Goal: Information Seeking & Learning: Compare options

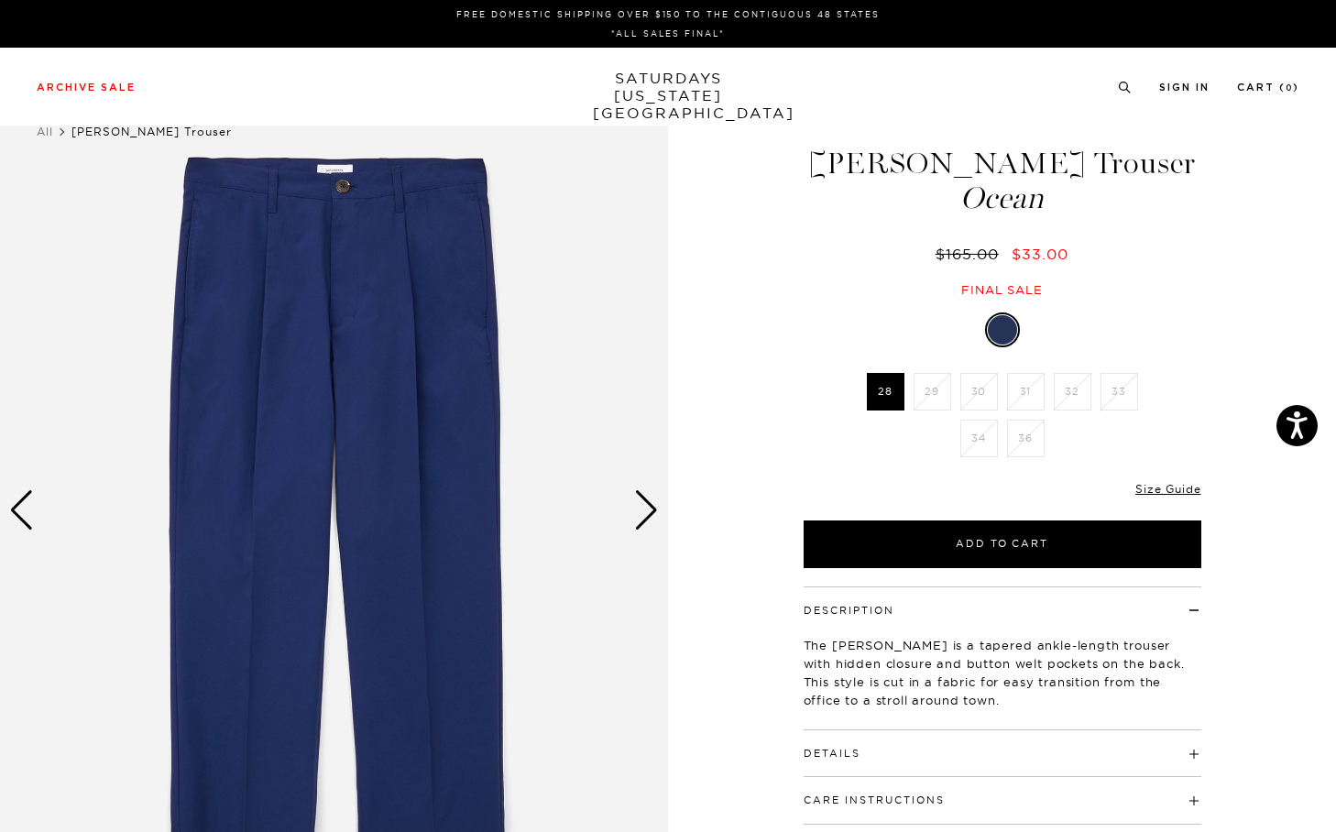
click at [936, 429] on ul "28 29 30 31 32 33 34 36" at bounding box center [1002, 419] width 284 height 93
click at [630, 465] on img at bounding box center [334, 510] width 668 height 835
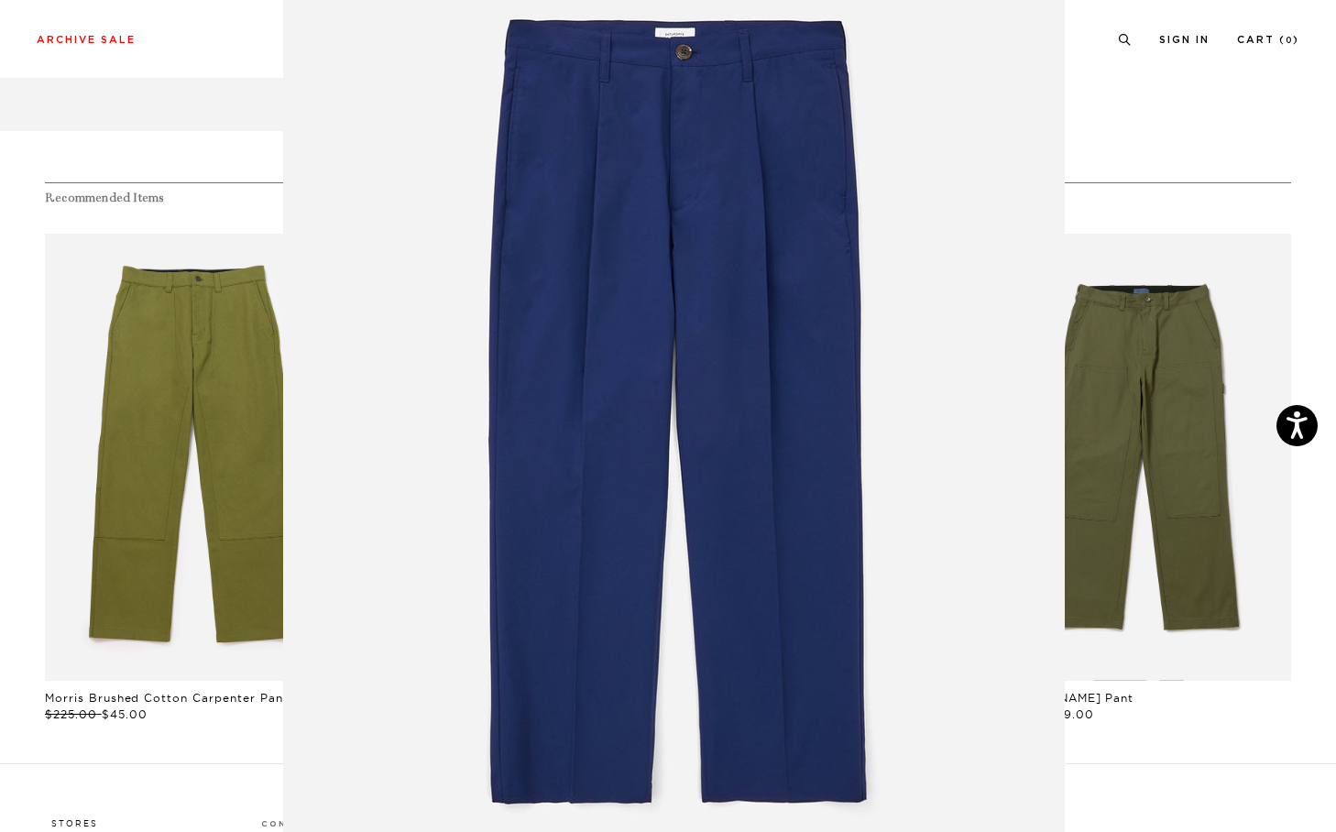
scroll to position [797, 0]
click at [1186, 474] on figure at bounding box center [668, 416] width 1336 height 832
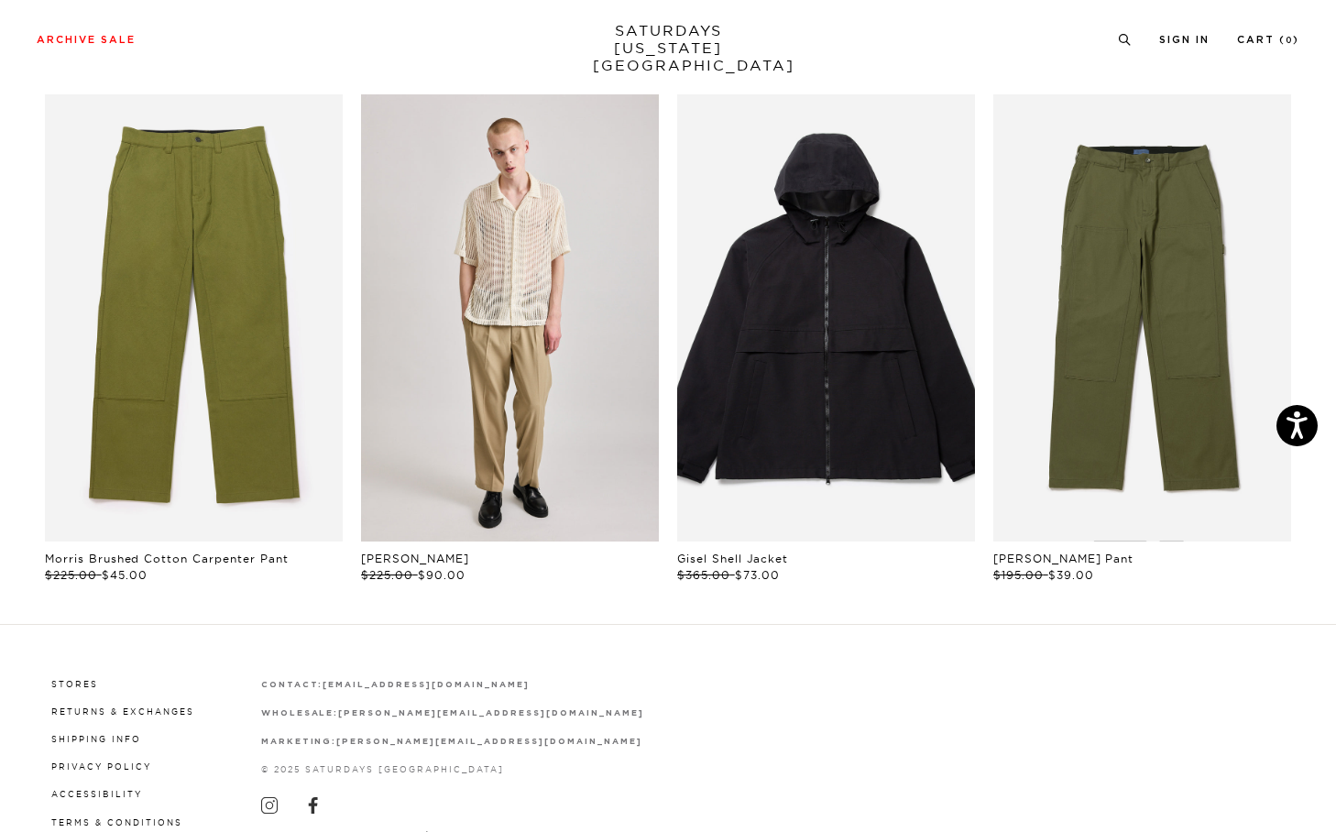
scroll to position [795, 0]
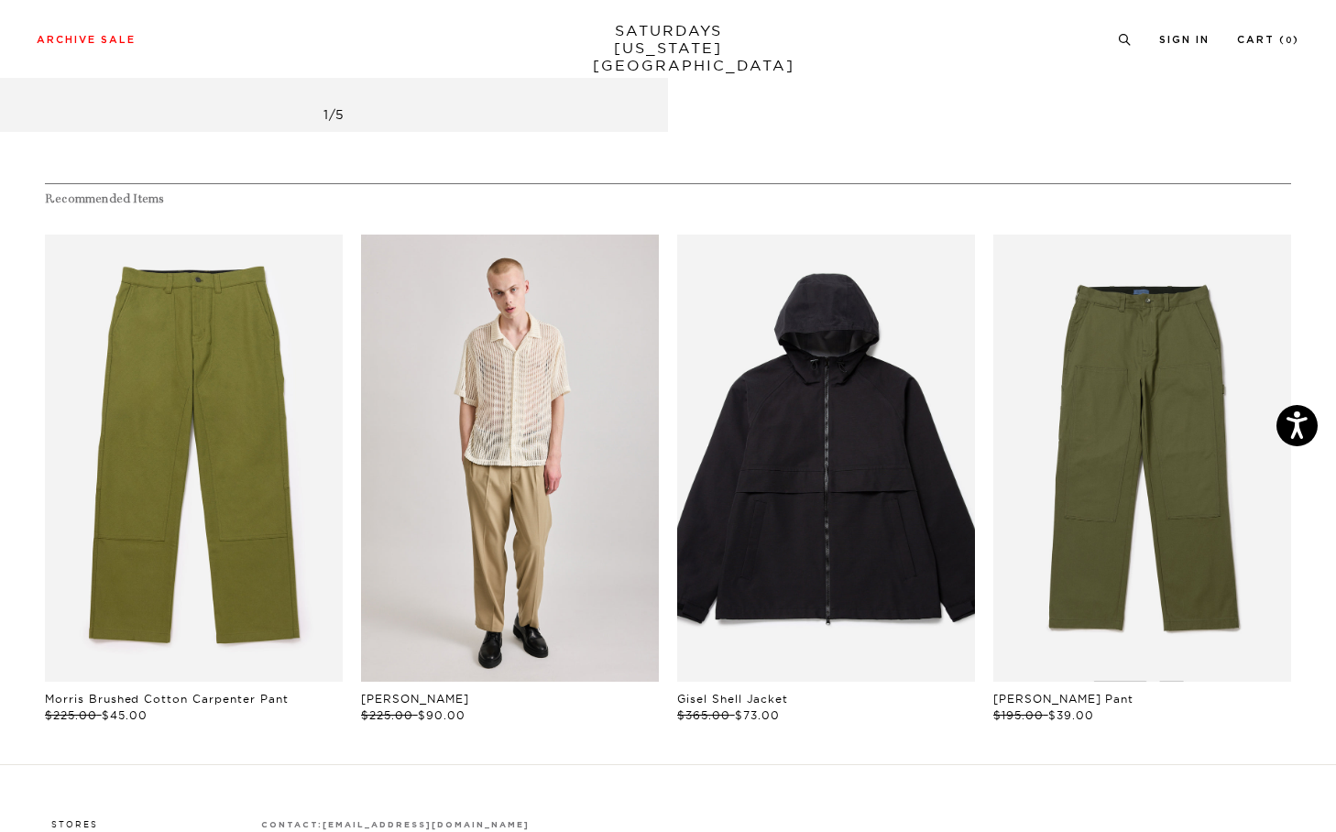
click at [554, 455] on link "files/250308_saturdaysnyc6502.jpg" at bounding box center [510, 458] width 298 height 447
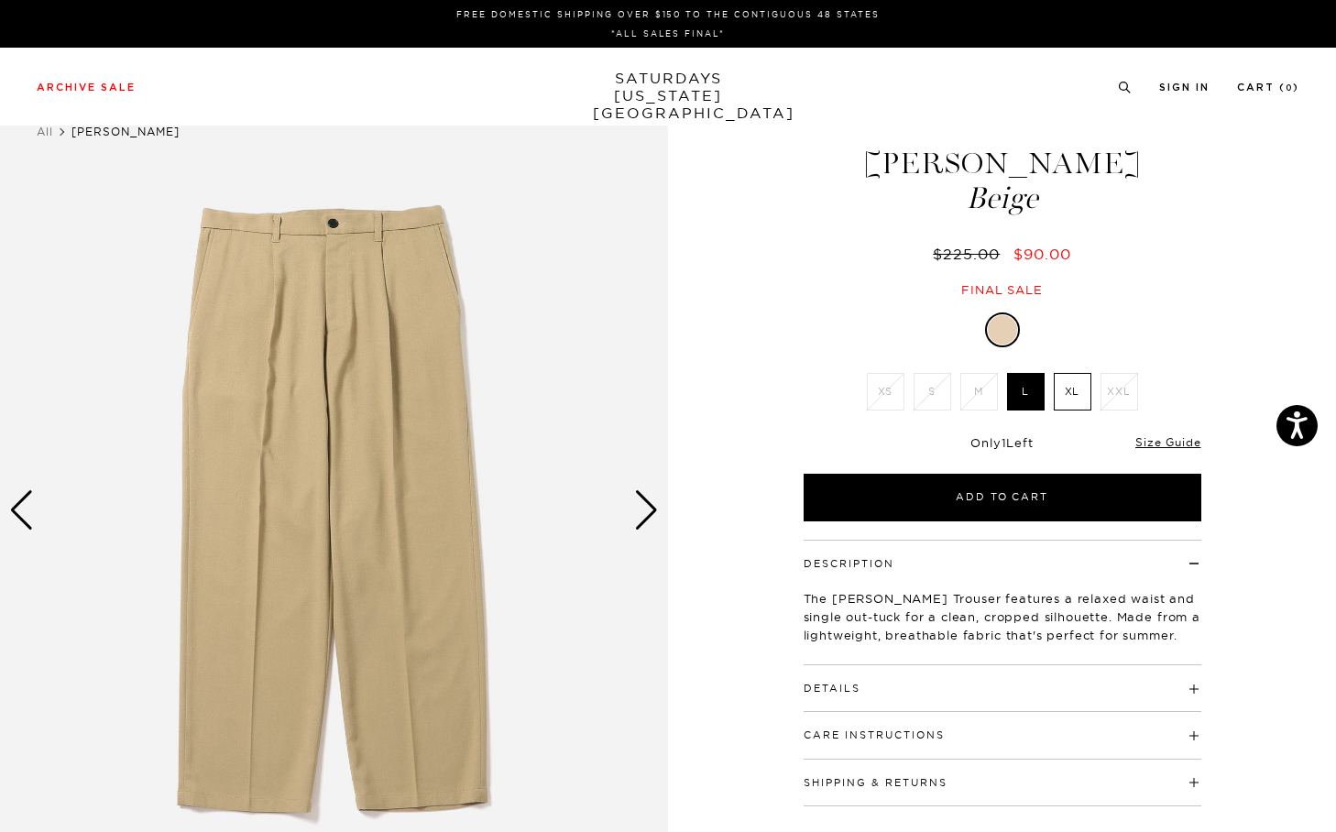
click at [632, 511] on img at bounding box center [334, 510] width 668 height 835
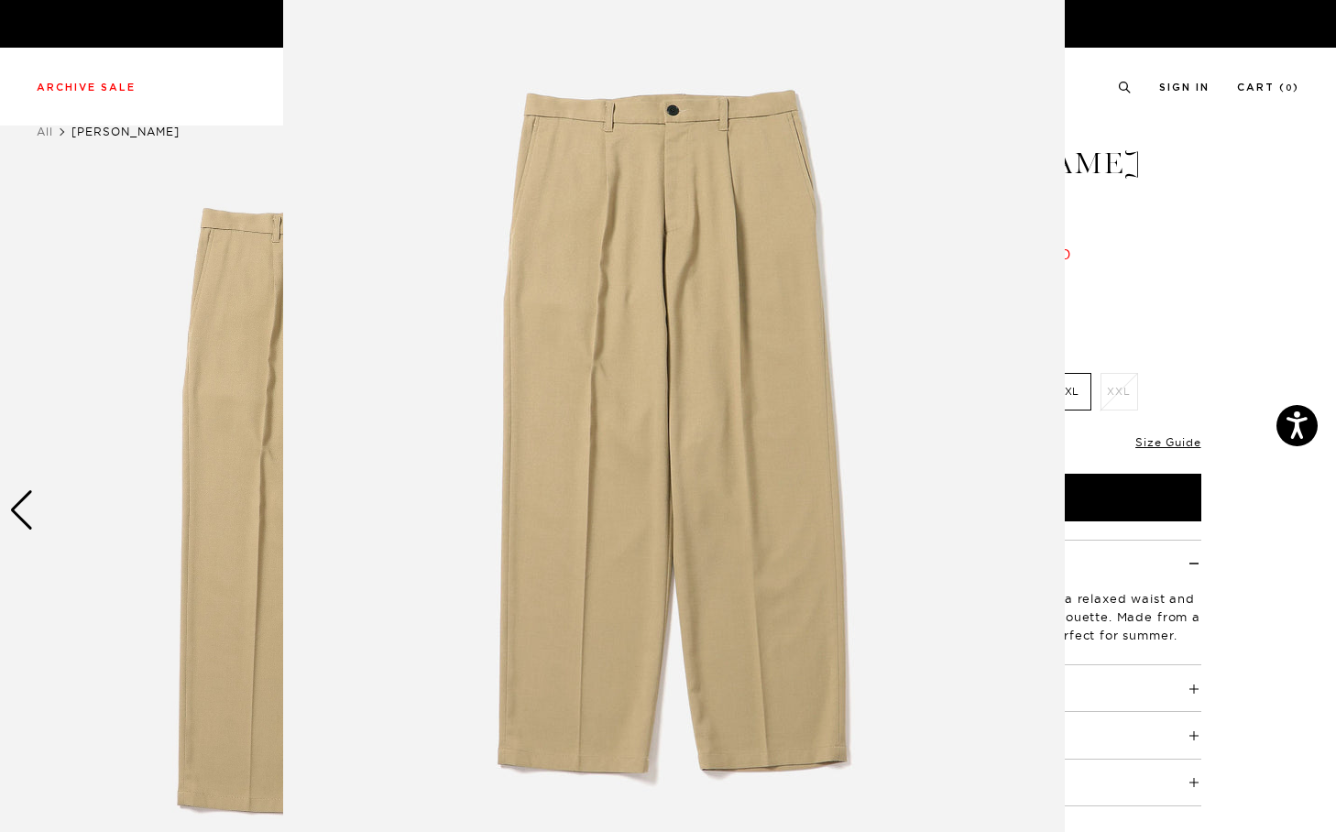
scroll to position [32, 0]
click at [1185, 194] on figure at bounding box center [668, 416] width 1336 height 832
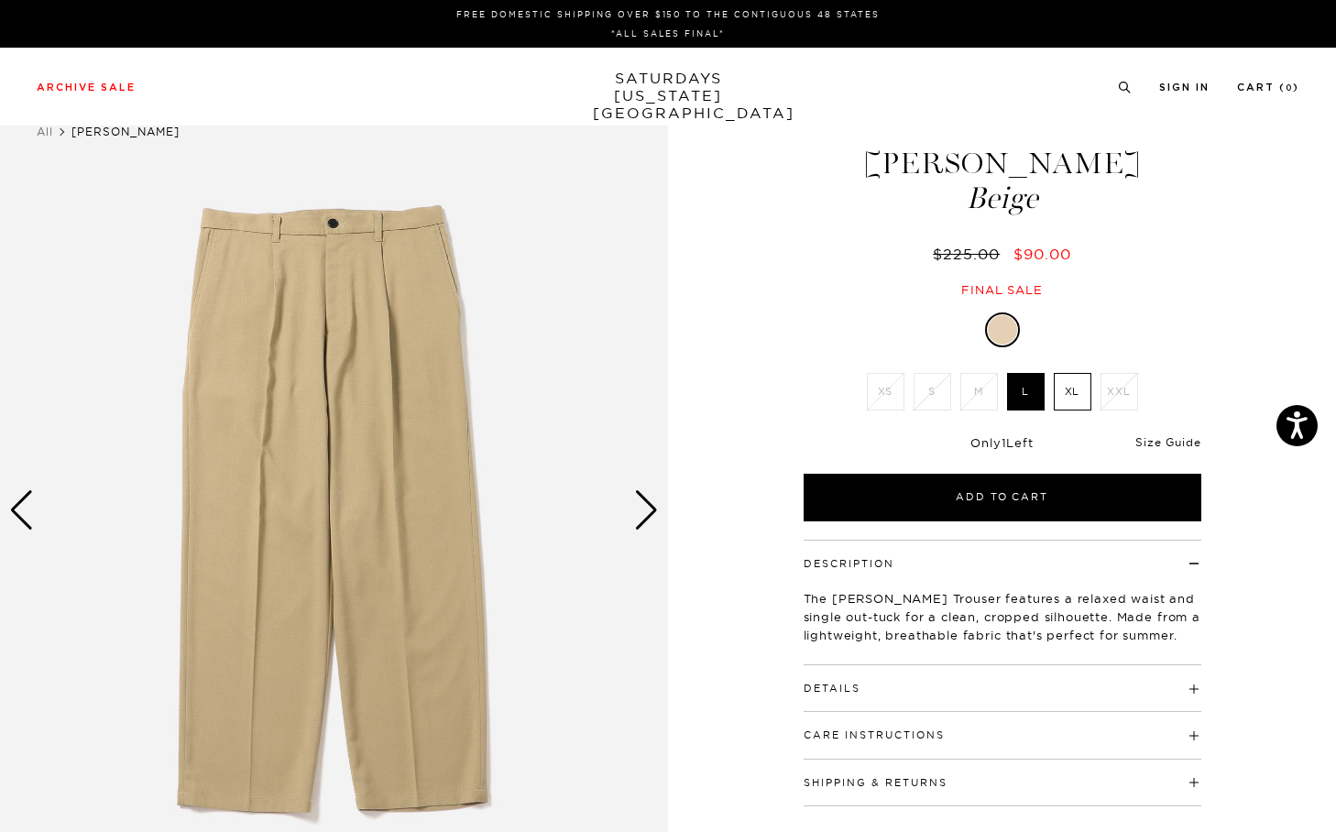
click at [1144, 447] on link "Size Guide" at bounding box center [1167, 442] width 65 height 14
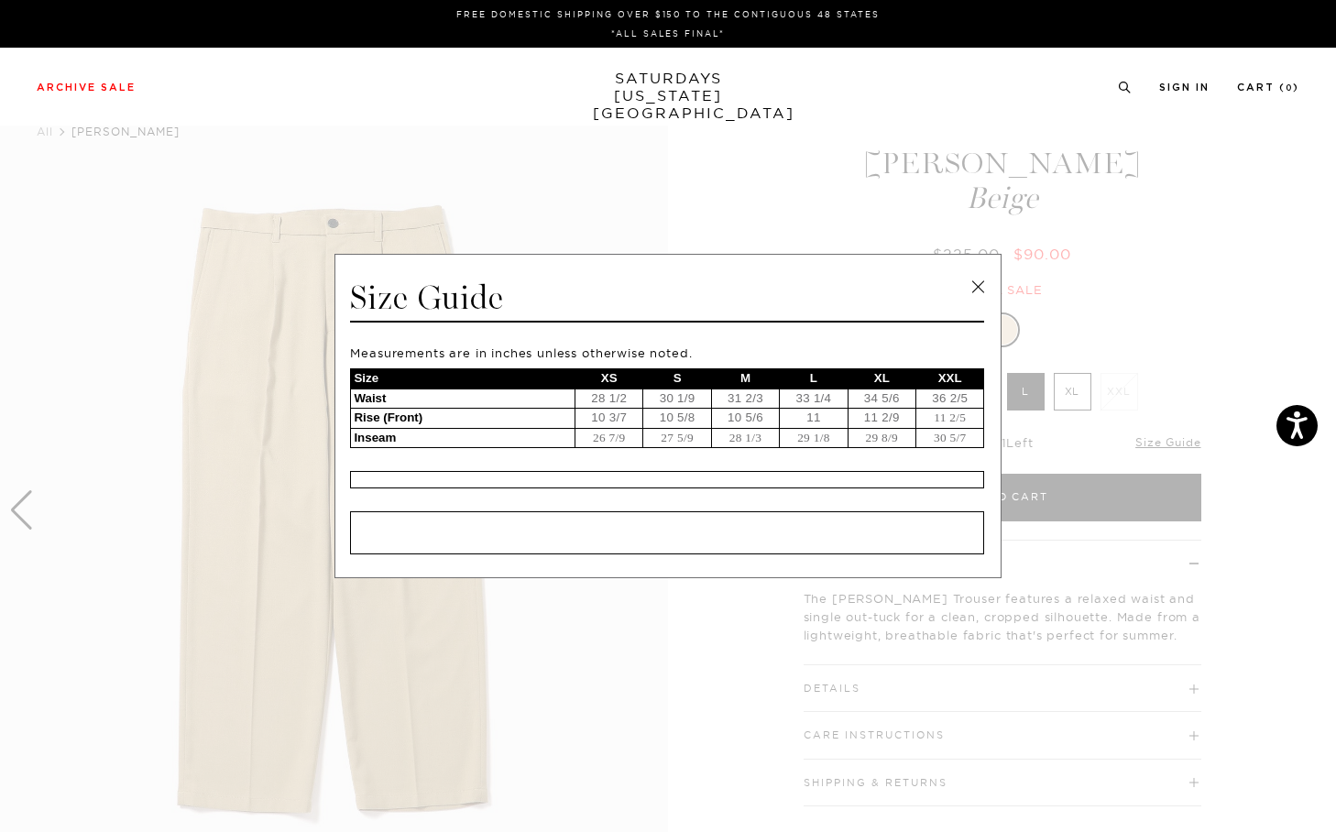
click at [973, 295] on link at bounding box center [977, 286] width 27 height 27
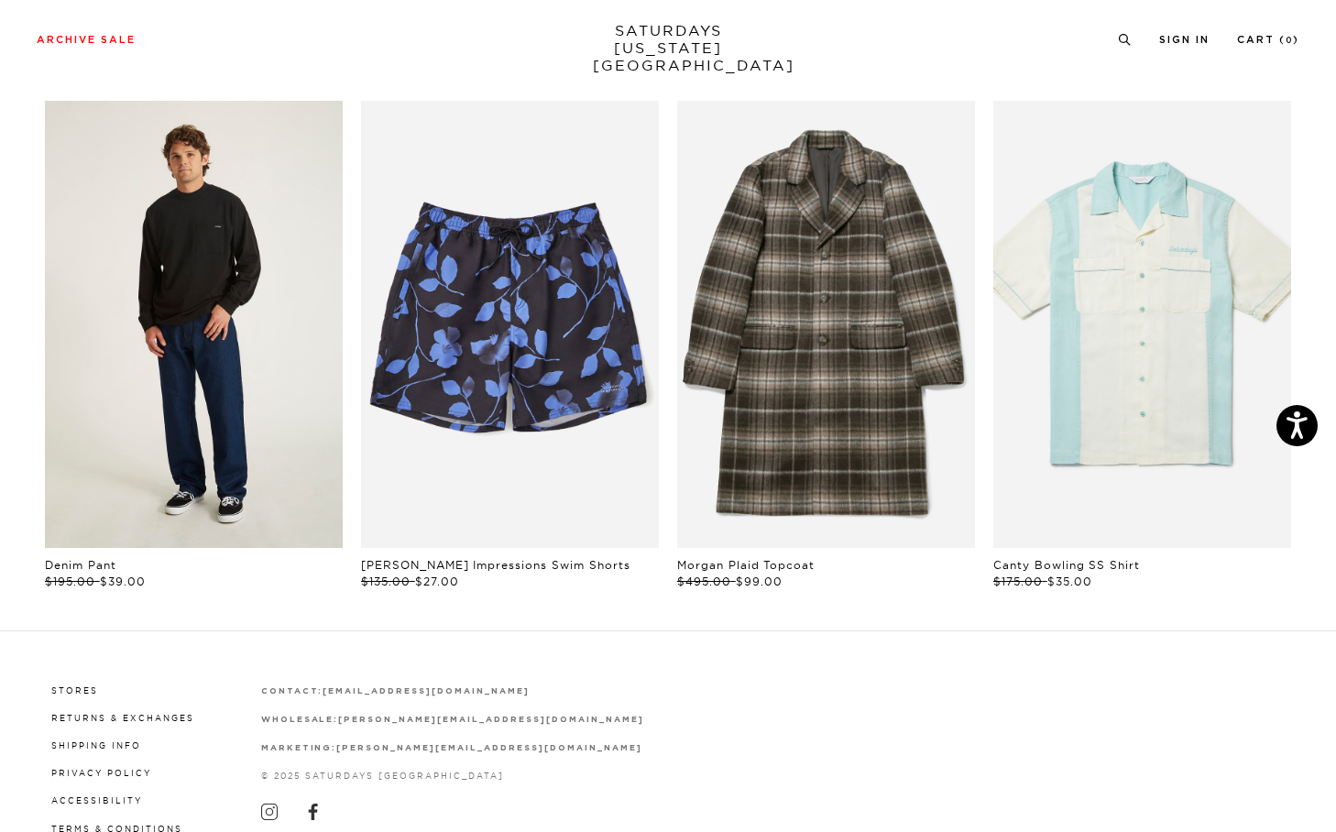
scroll to position [913, 0]
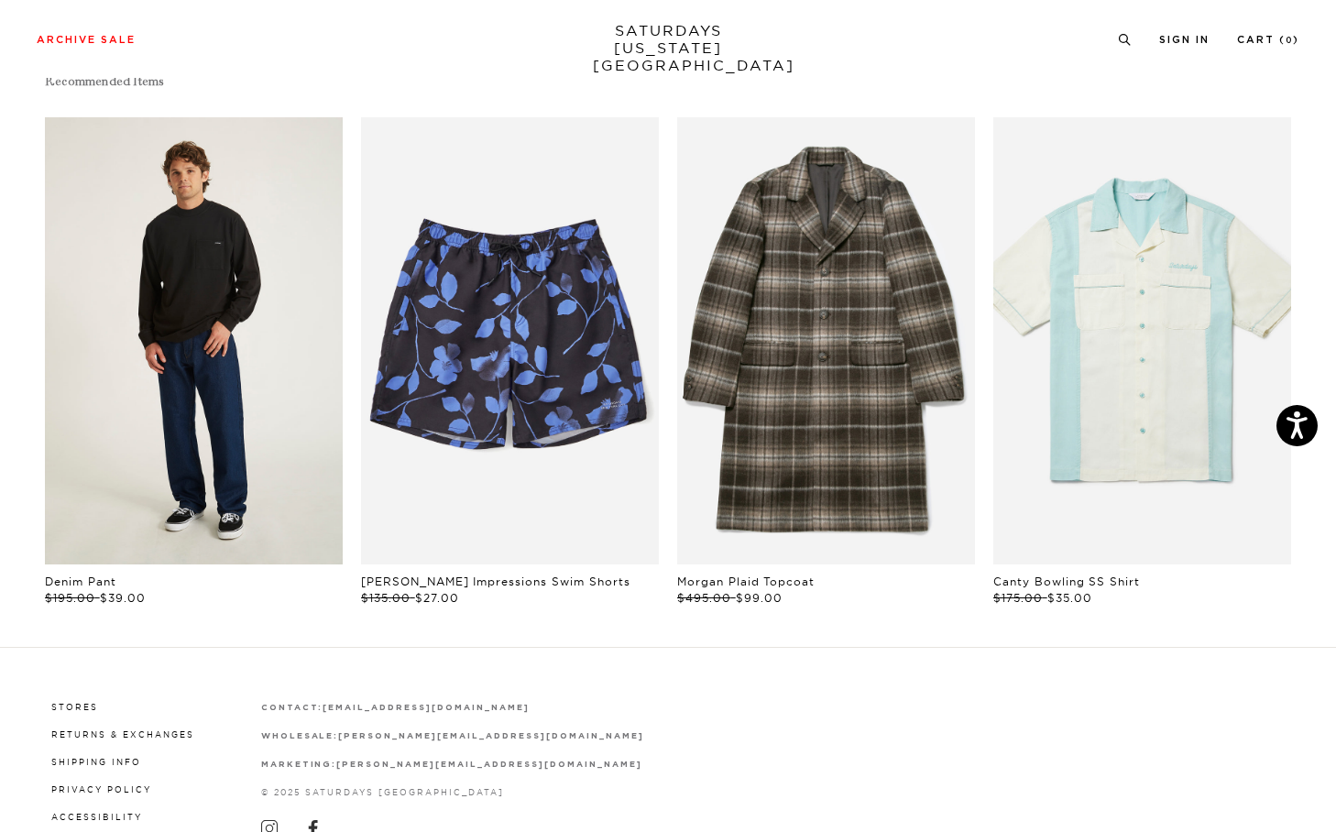
click at [200, 335] on link "files/M00029LT03-BLACK_03.jpg" at bounding box center [194, 340] width 298 height 447
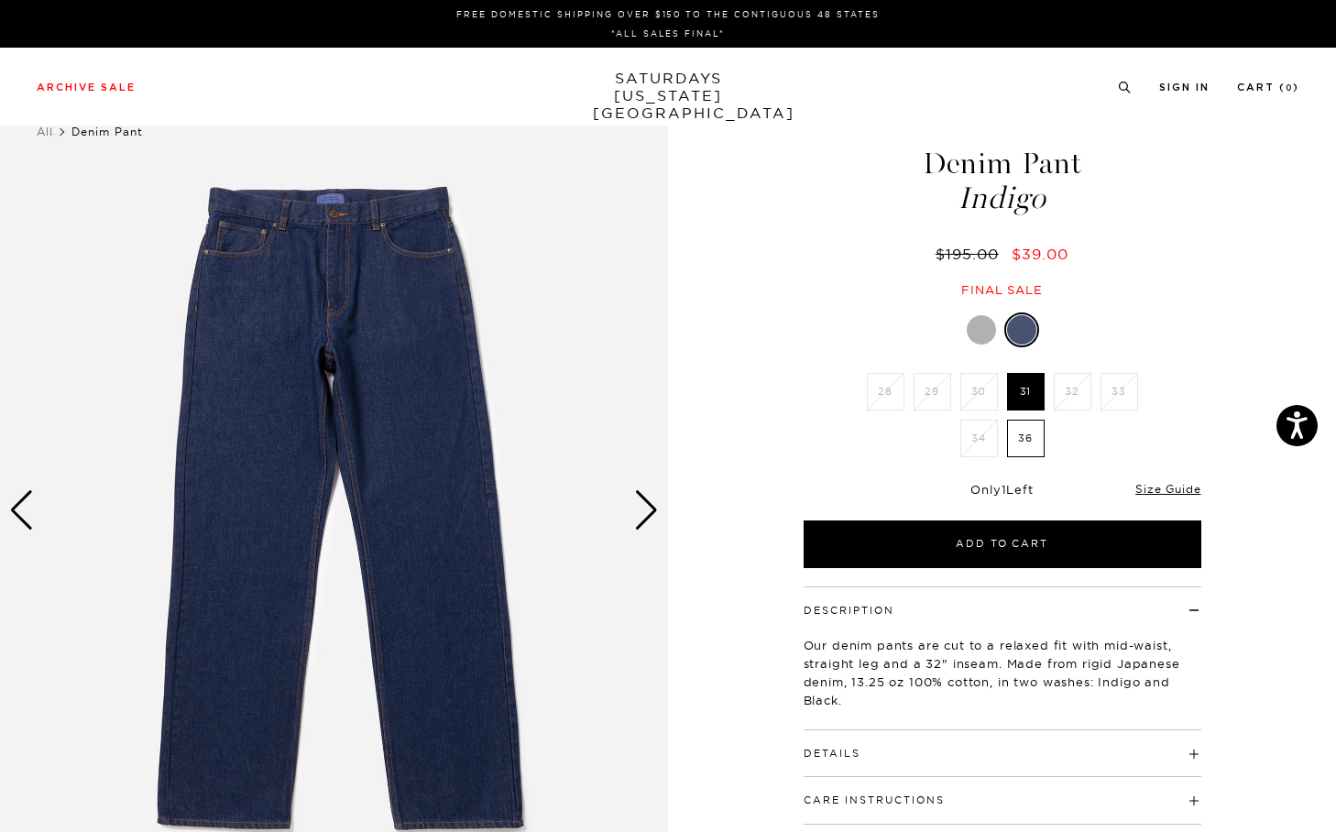
click at [632, 506] on img at bounding box center [334, 510] width 668 height 835
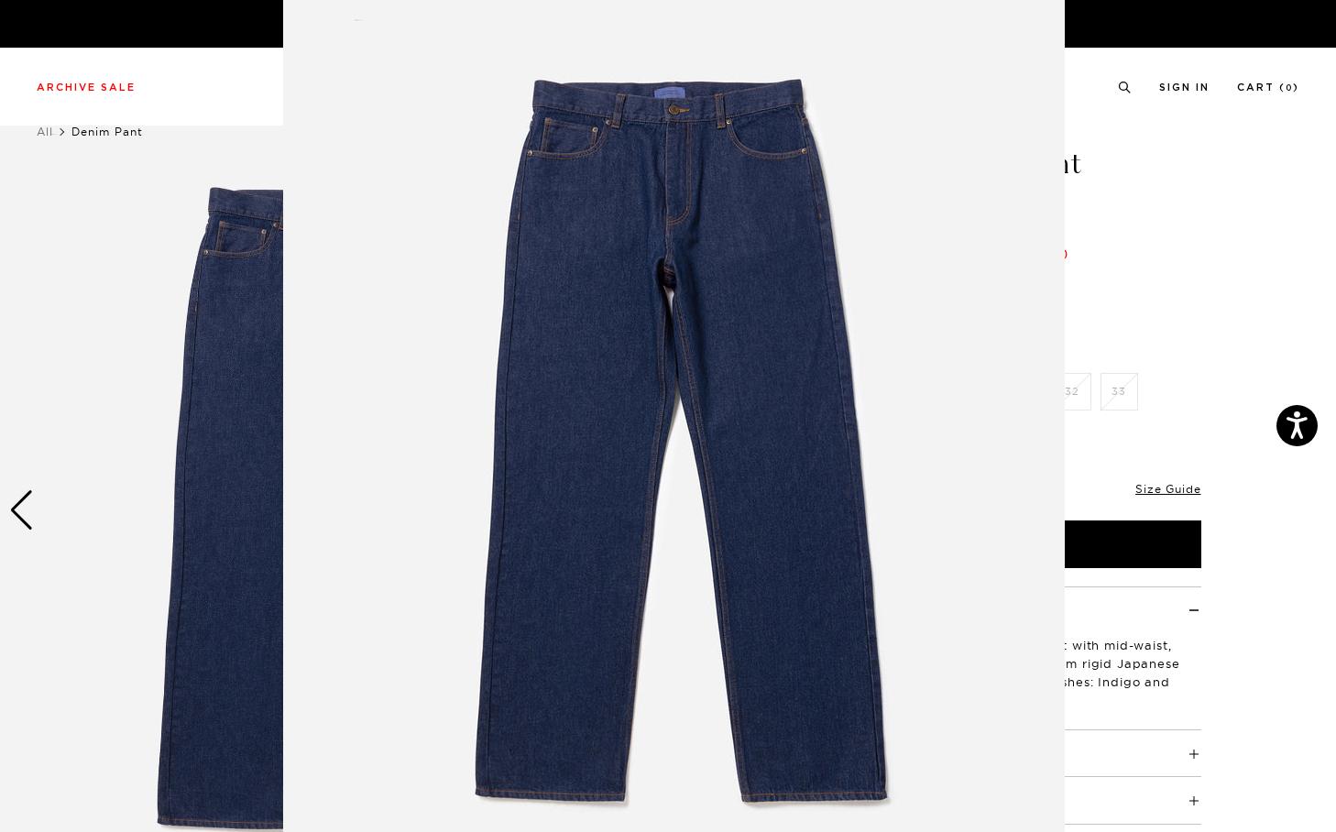
scroll to position [29, 0]
click at [1278, 232] on figure at bounding box center [668, 416] width 1336 height 832
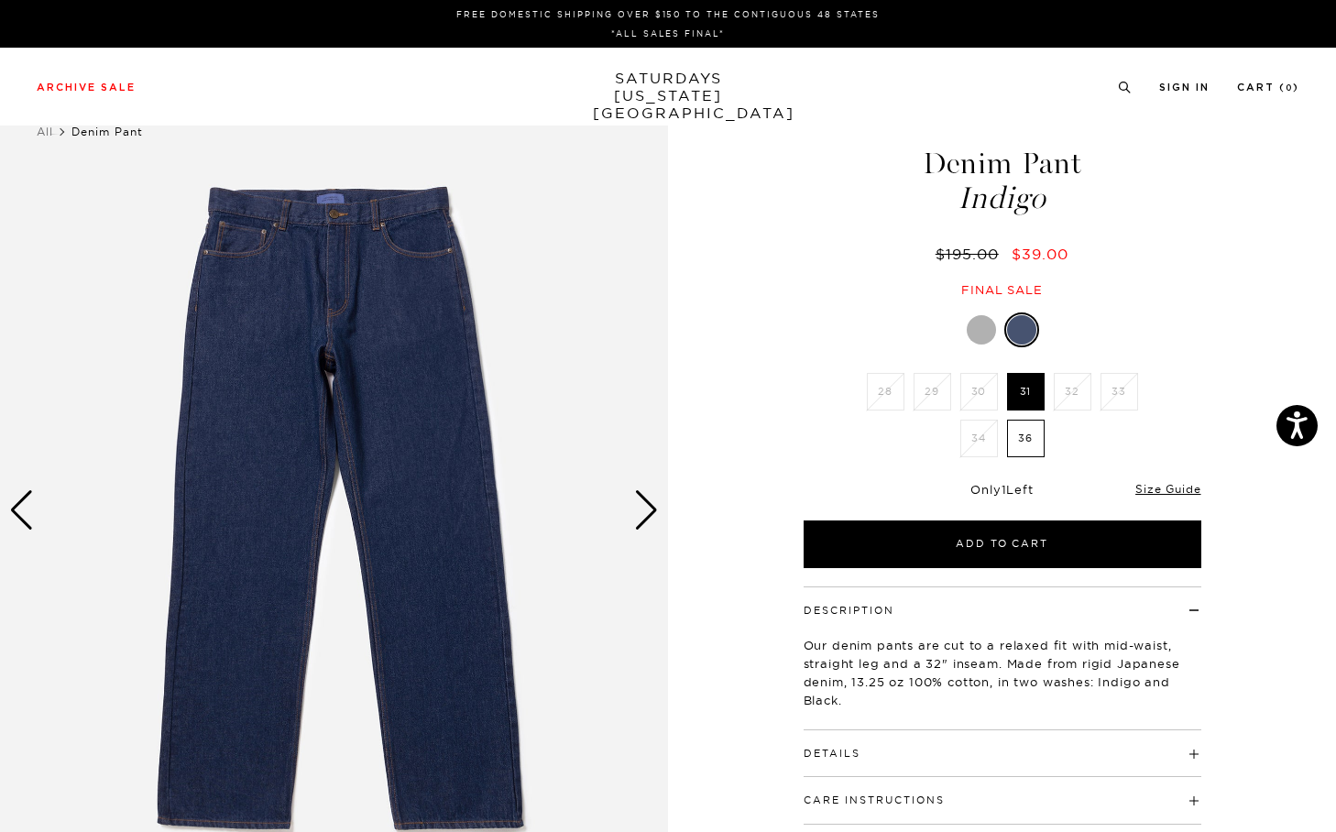
click at [653, 501] on div "Next slide" at bounding box center [646, 510] width 25 height 40
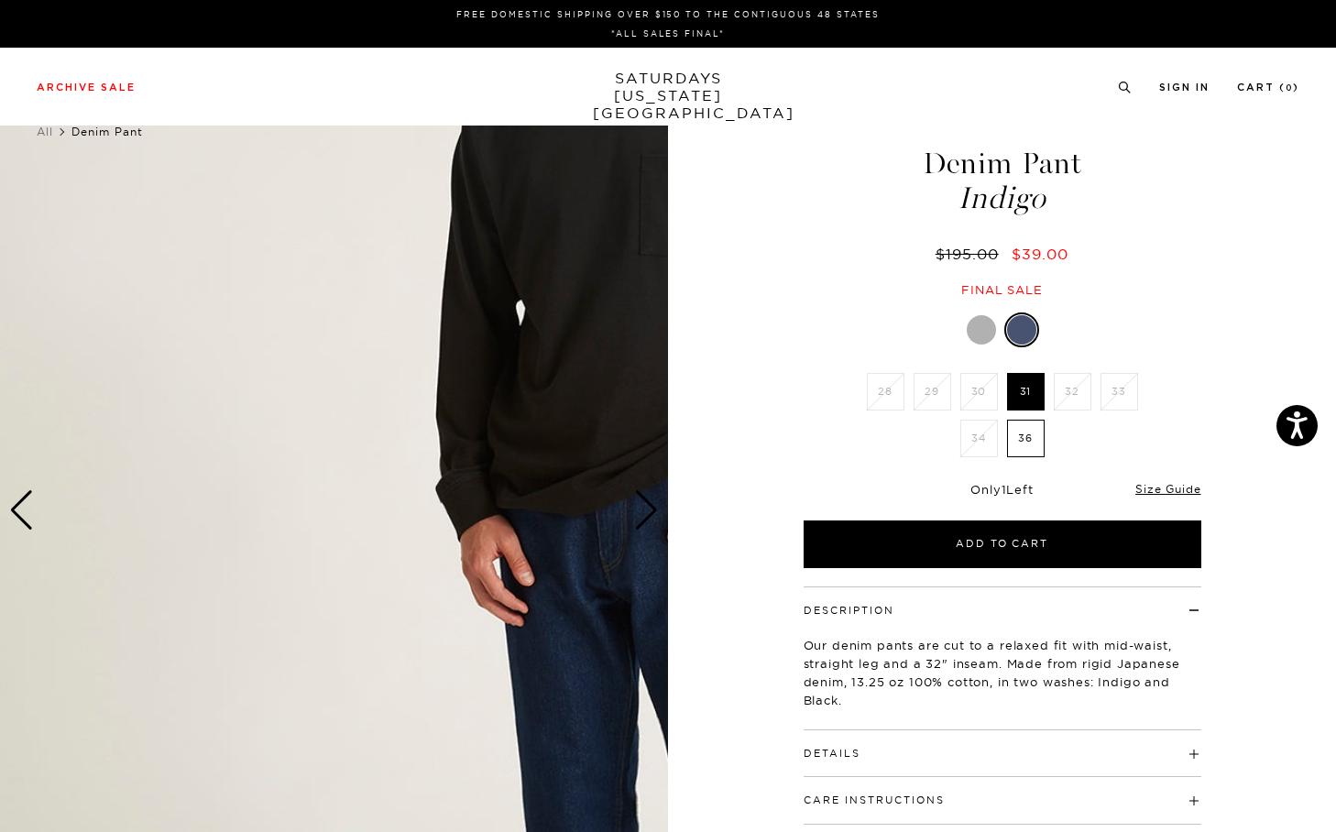
click at [371, 379] on img at bounding box center [632, 510] width 1264 height 835
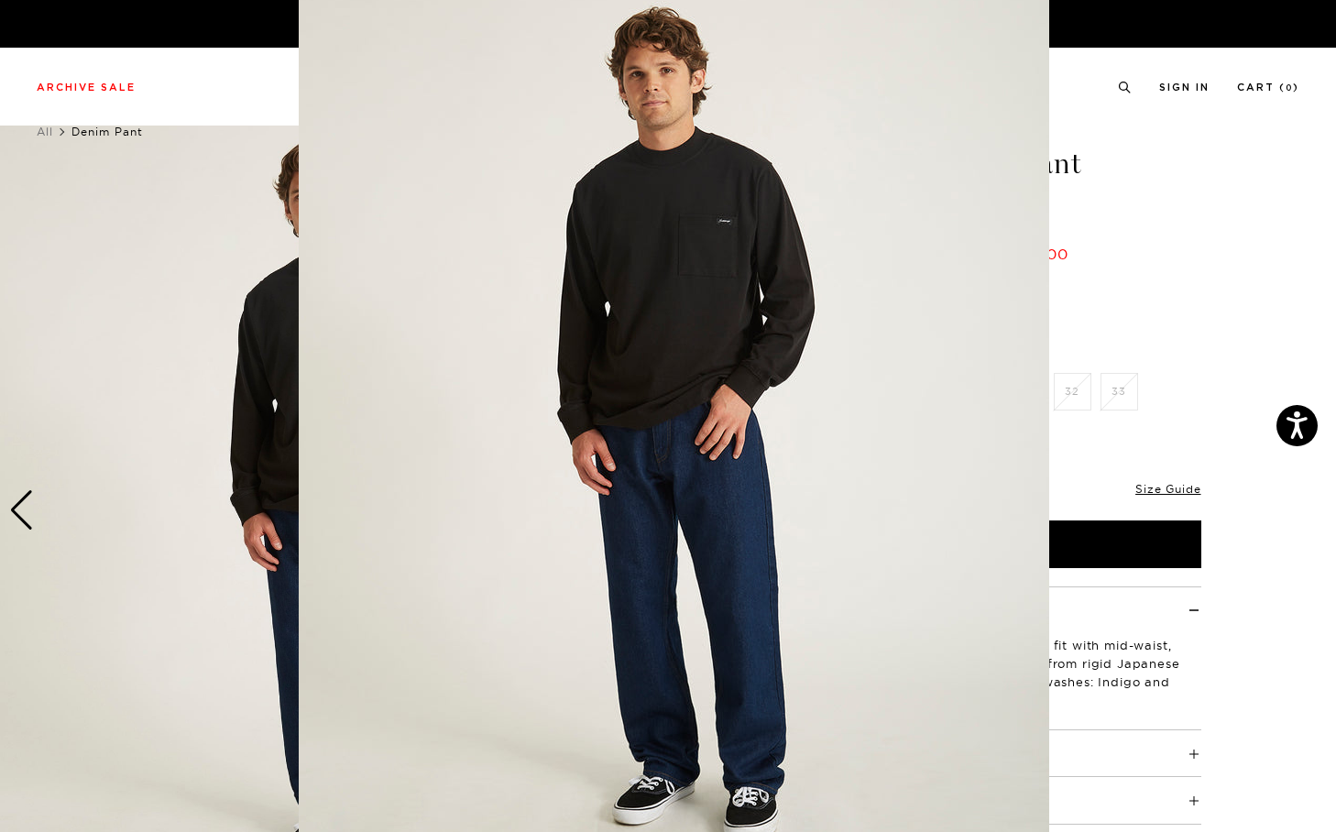
scroll to position [43, 0]
click at [1292, 380] on figure at bounding box center [668, 416] width 1336 height 832
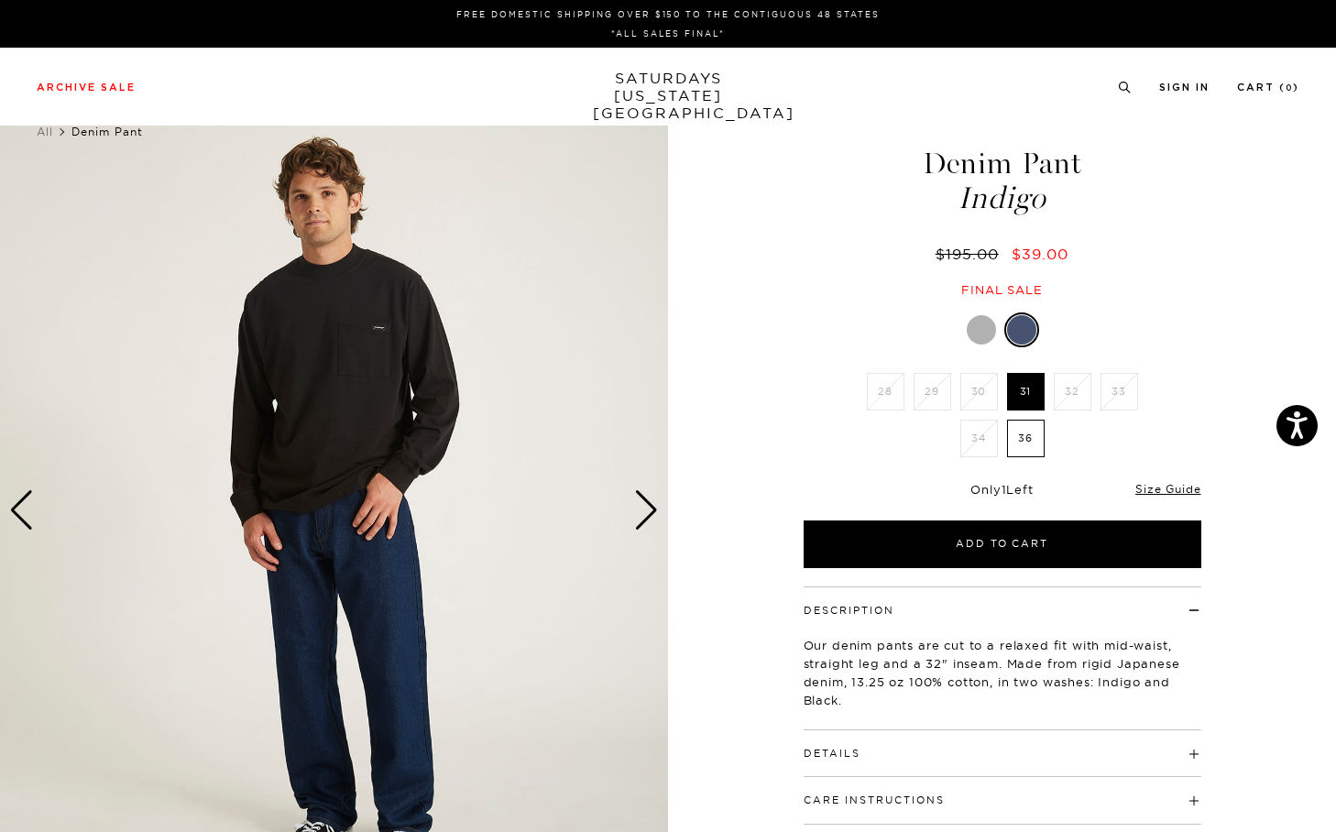
click at [984, 323] on div at bounding box center [981, 329] width 29 height 29
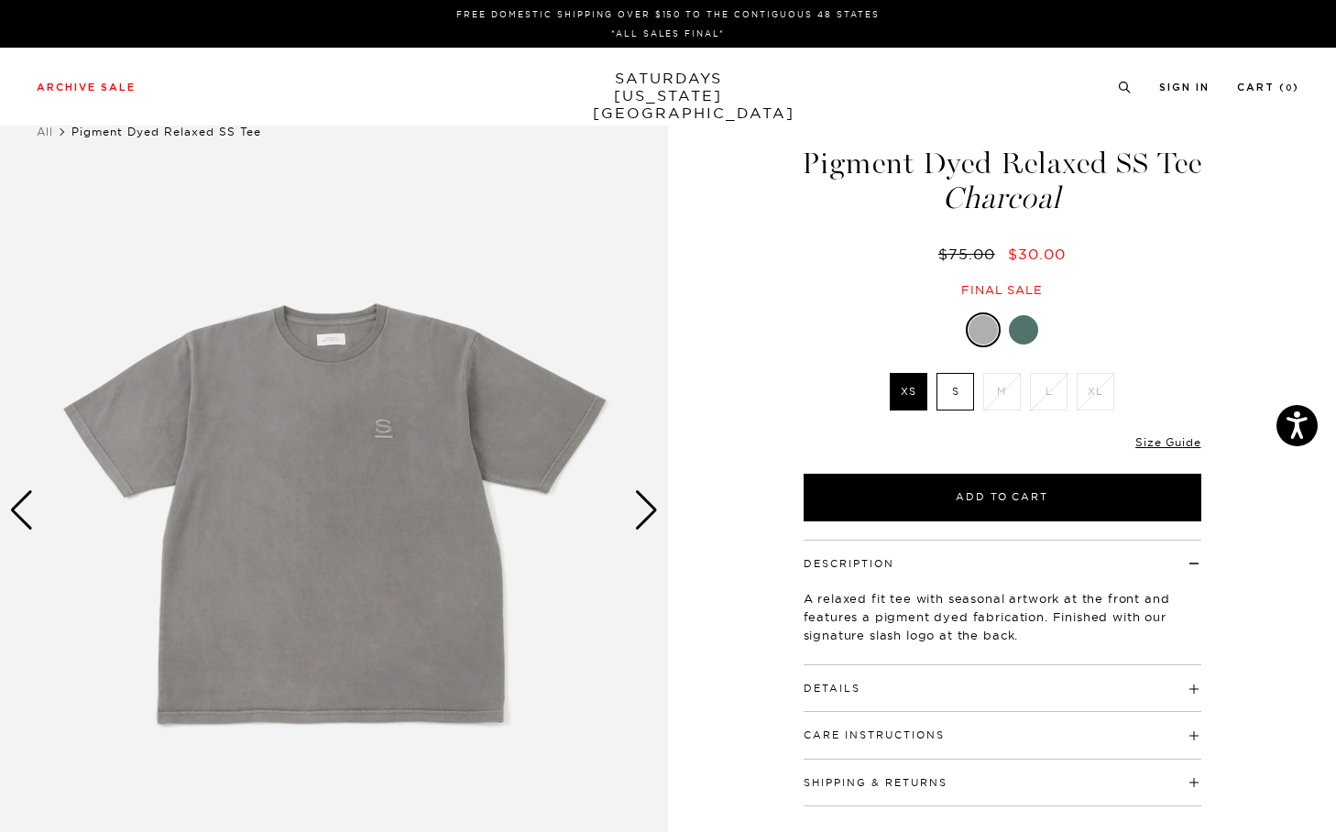
click at [1029, 338] on div at bounding box center [1023, 329] width 29 height 29
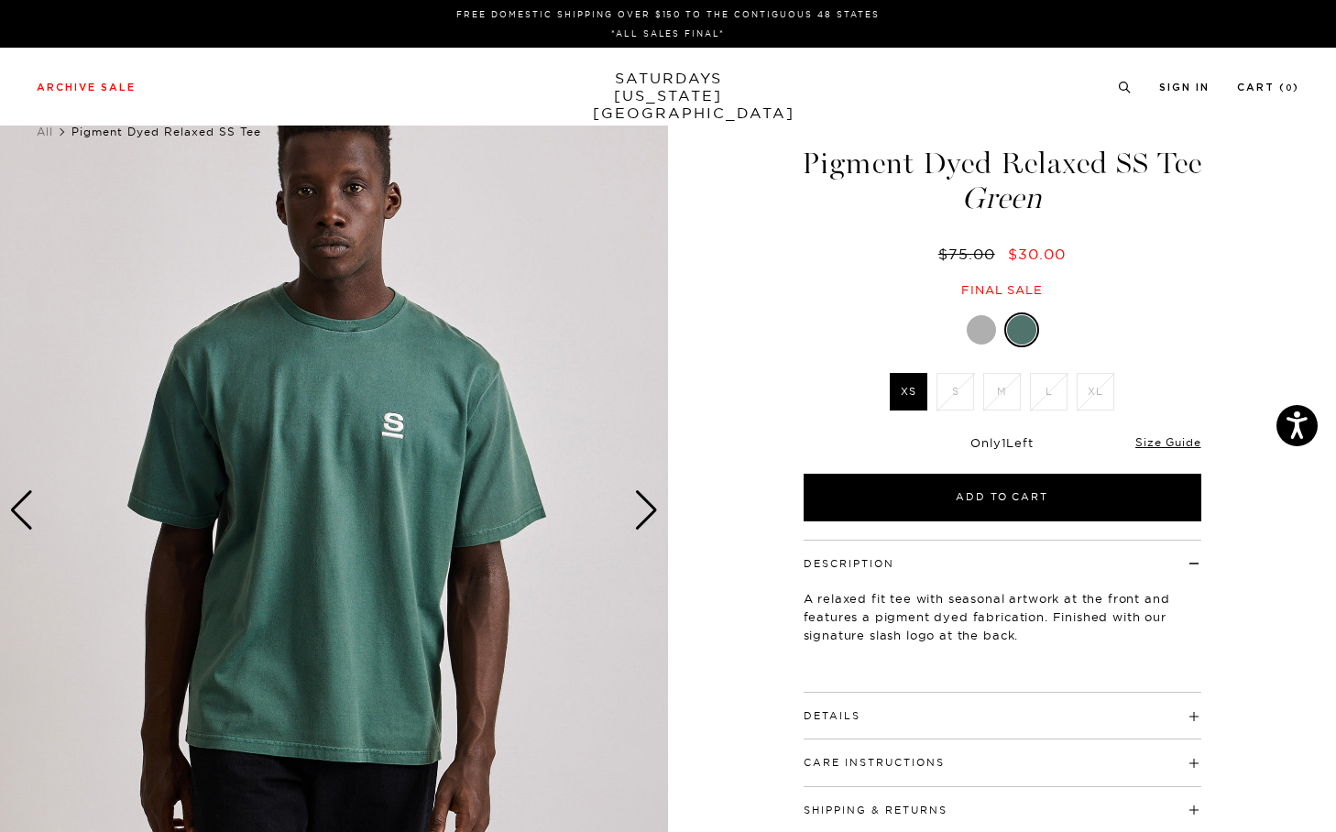
click at [986, 338] on div at bounding box center [981, 329] width 29 height 29
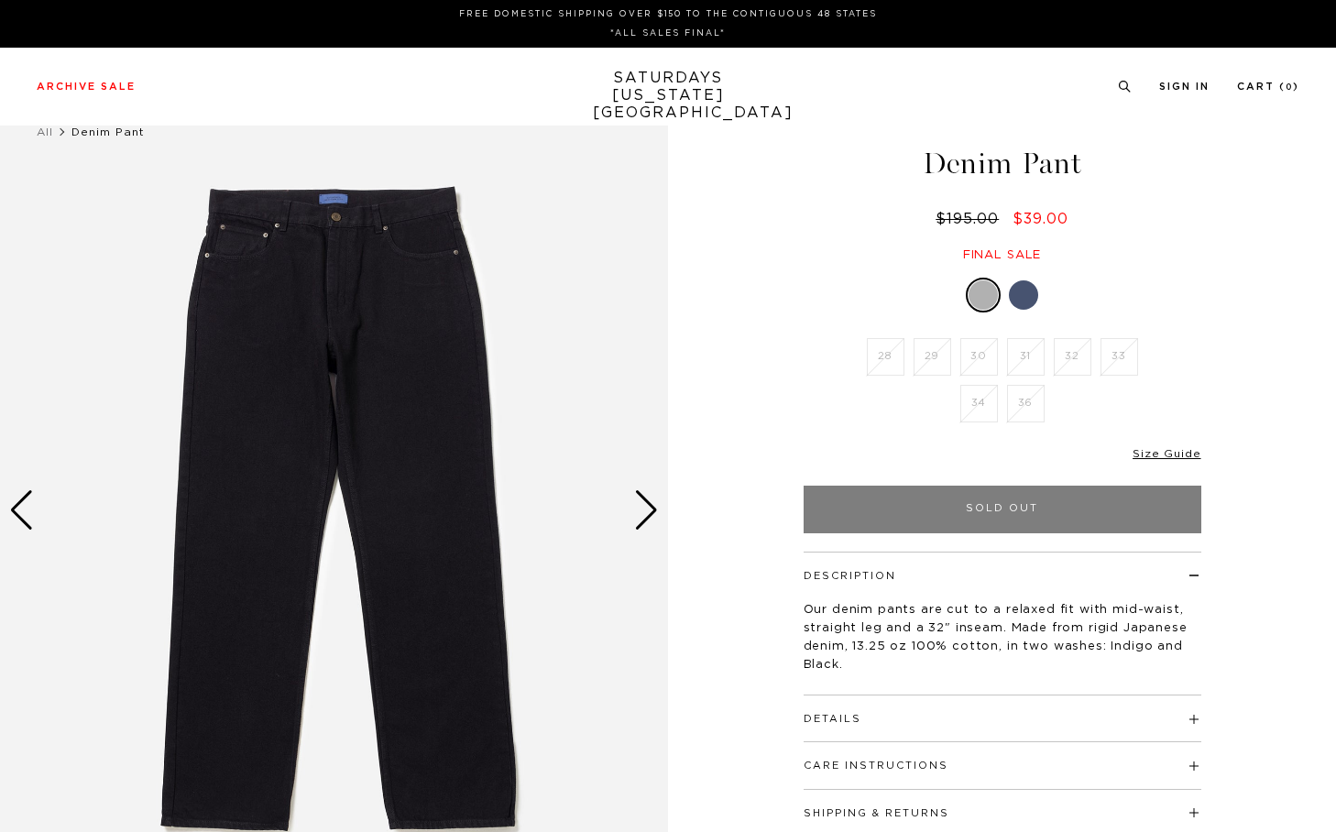
click at [1023, 309] on div at bounding box center [1023, 294] width 29 height 29
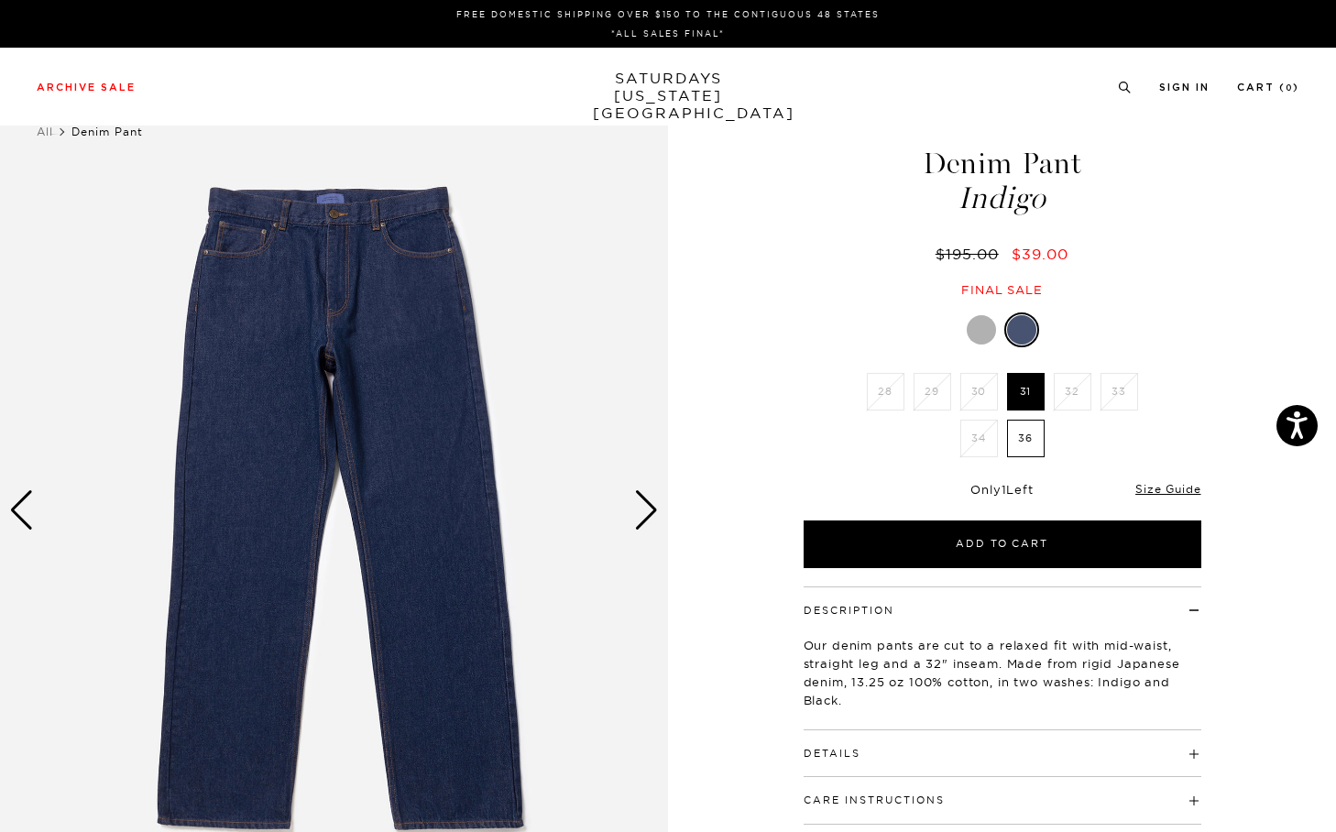
click at [643, 509] on div "Next slide" at bounding box center [646, 510] width 25 height 40
